Goal: Navigation & Orientation: Find specific page/section

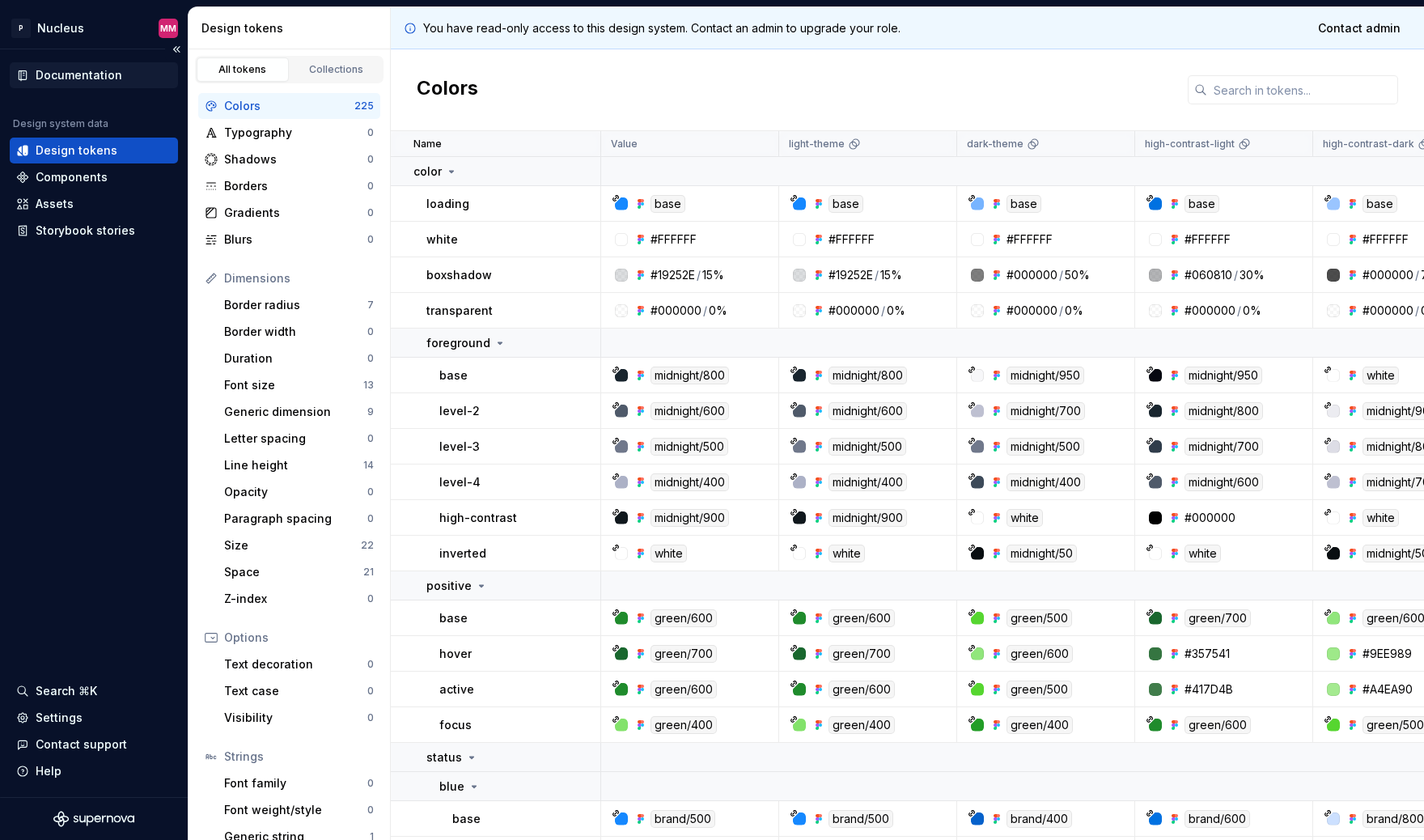
click at [82, 71] on div "Documentation" at bounding box center [79, 75] width 87 height 16
click at [85, 180] on div "Components" at bounding box center [71, 177] width 72 height 16
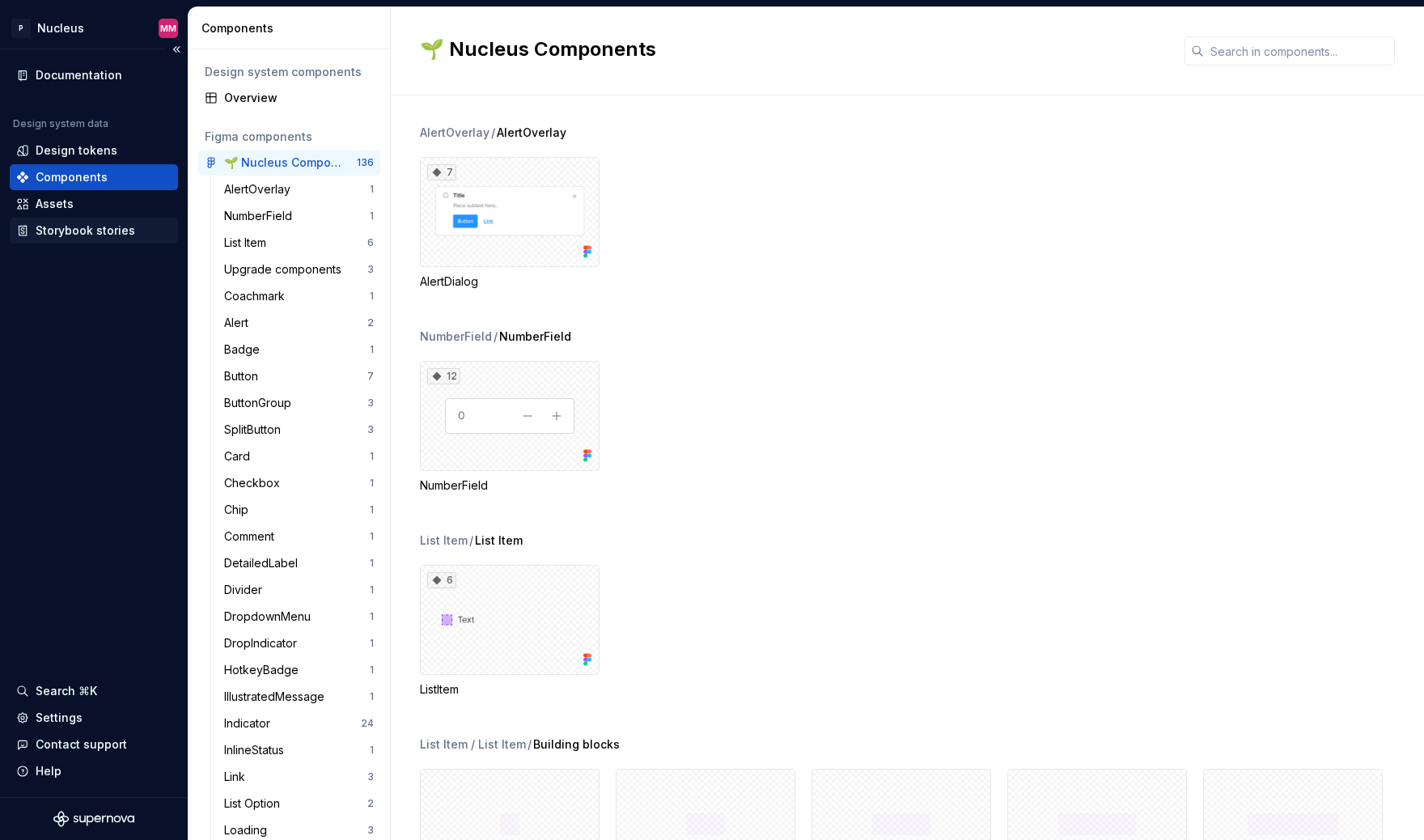
click at [99, 236] on div "Storybook stories" at bounding box center [85, 230] width 99 height 16
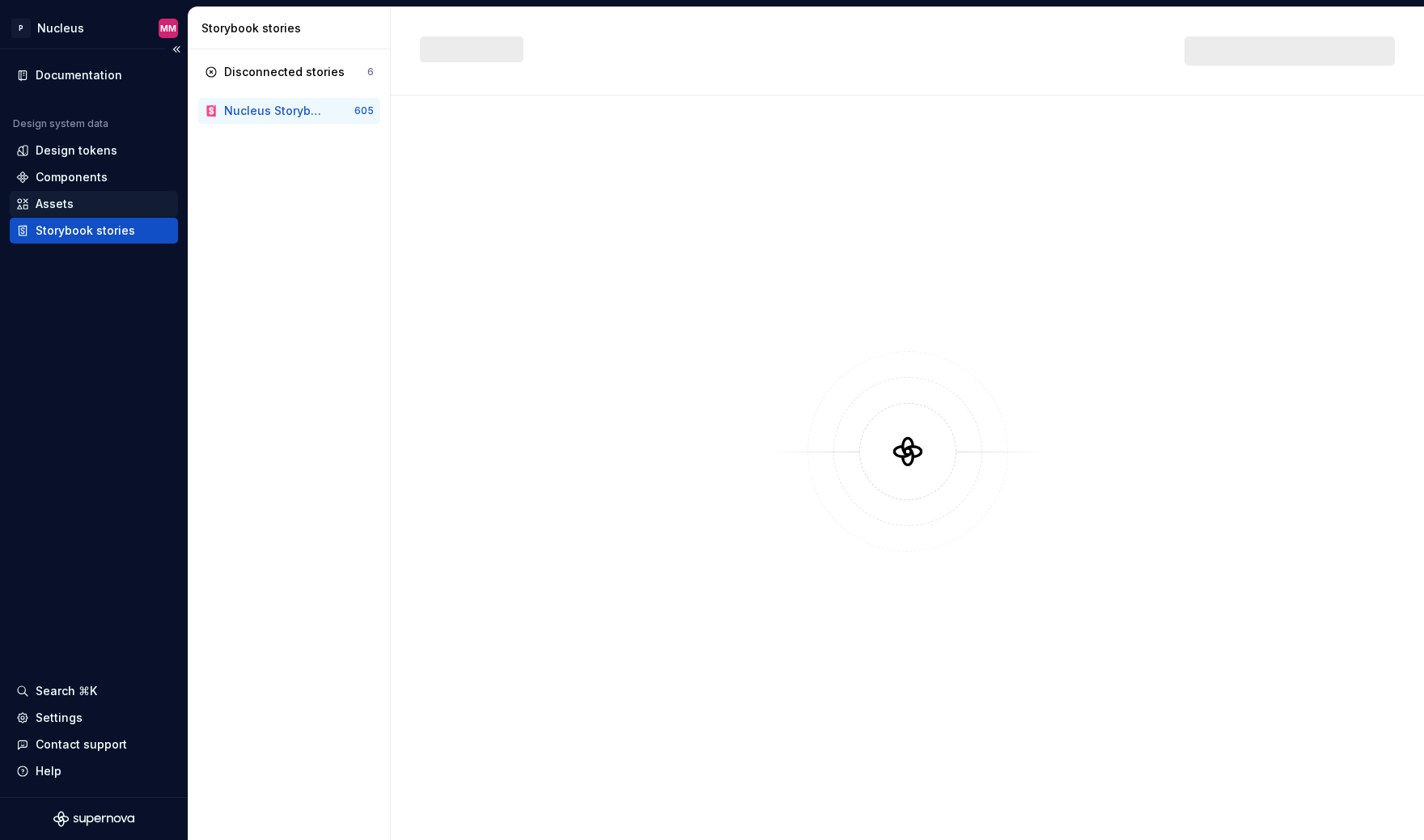
click at [65, 202] on div "Assets" at bounding box center [54, 203] width 38 height 16
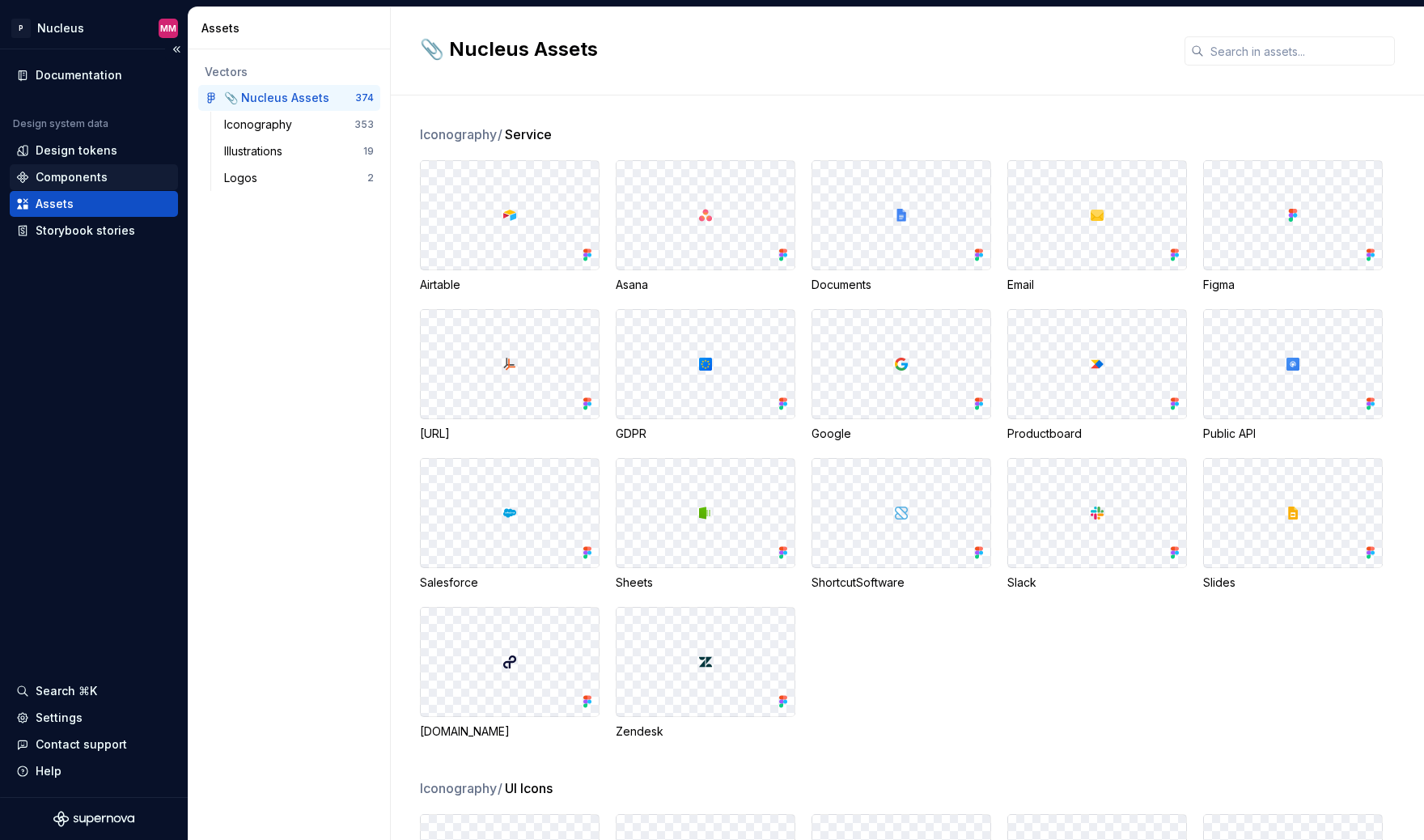
click at [67, 171] on div "Components" at bounding box center [71, 177] width 72 height 16
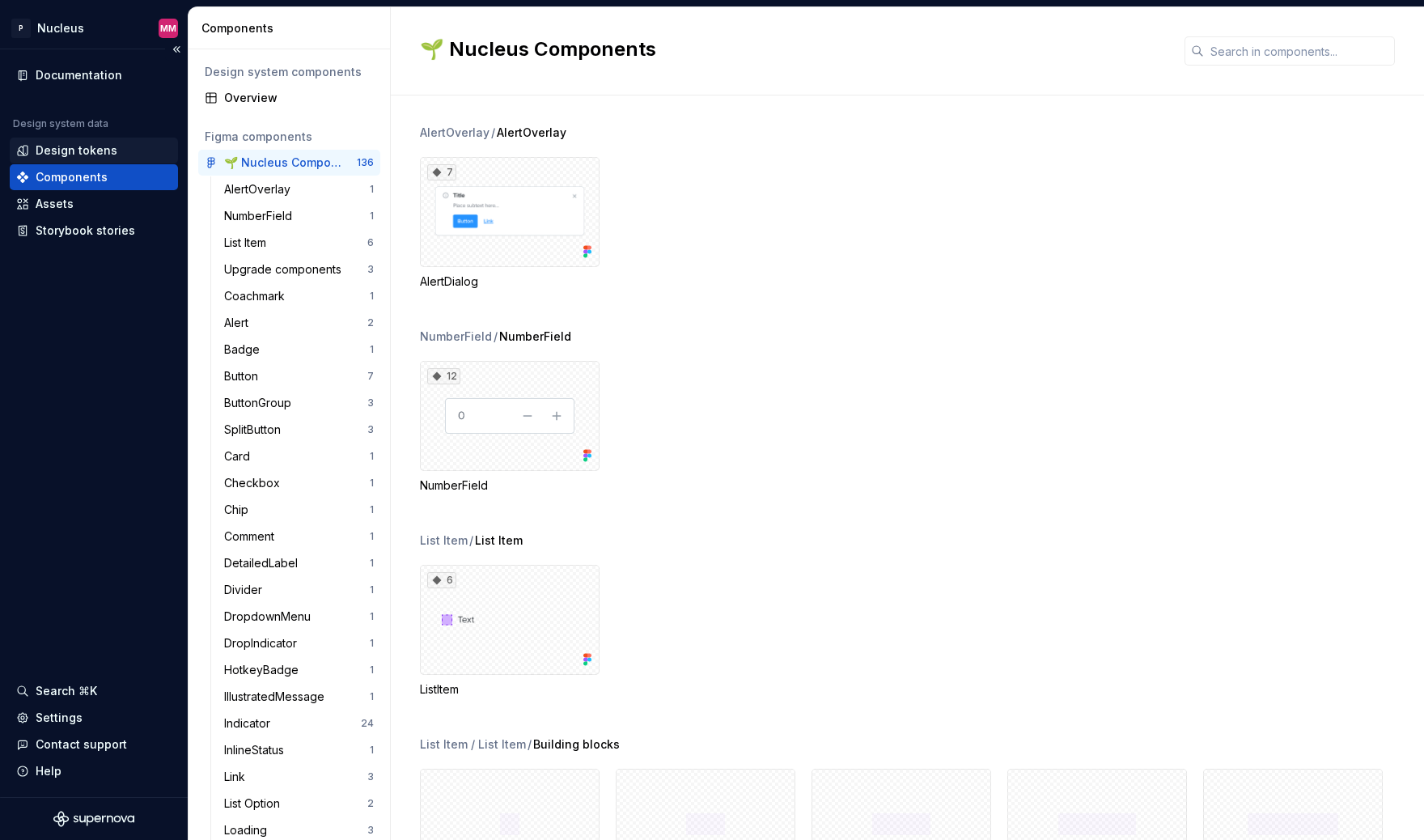
click at [85, 138] on div "Design tokens" at bounding box center [94, 150] width 168 height 26
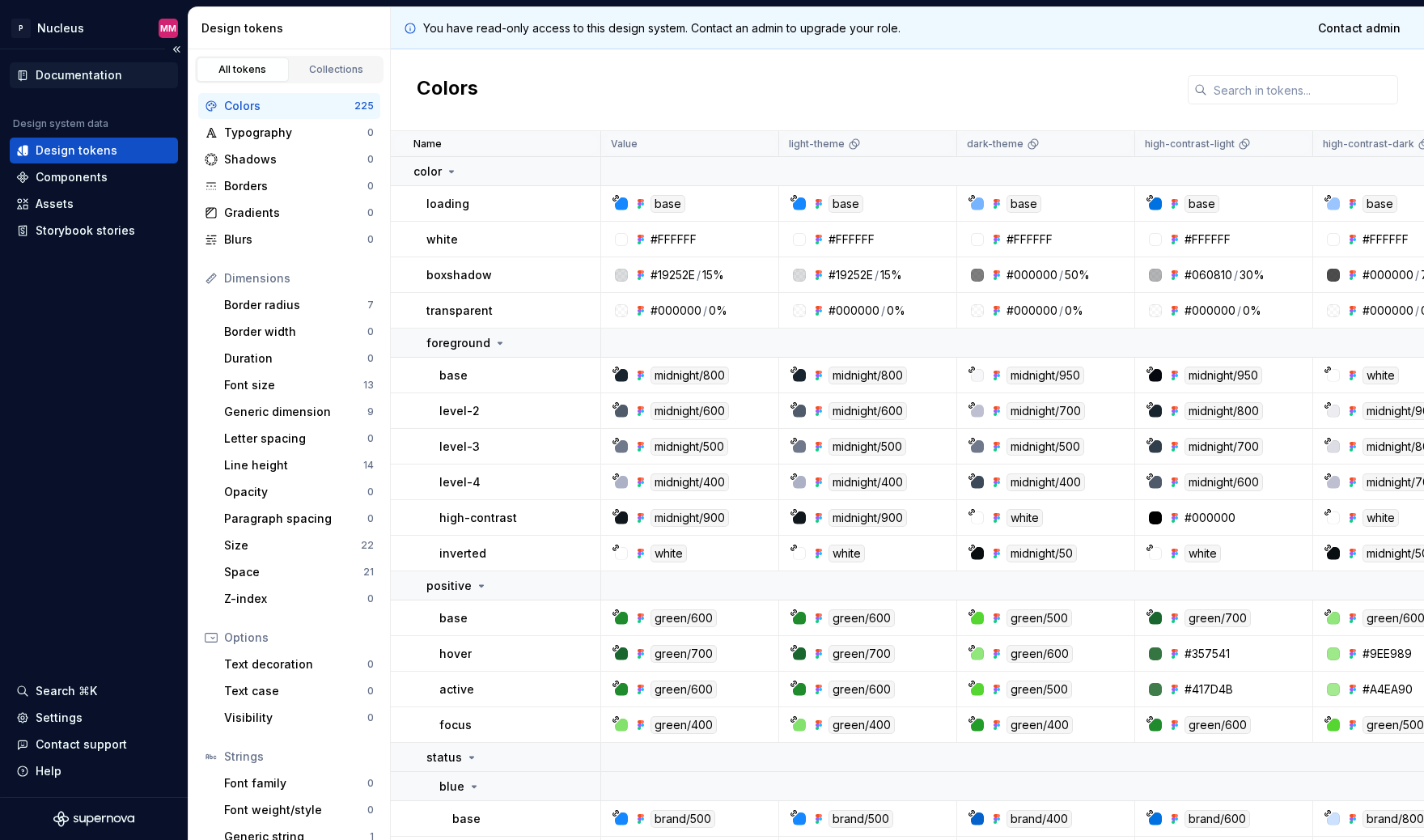
click at [77, 68] on div "Documentation" at bounding box center [79, 75] width 87 height 16
